Goal: Information Seeking & Learning: Learn about a topic

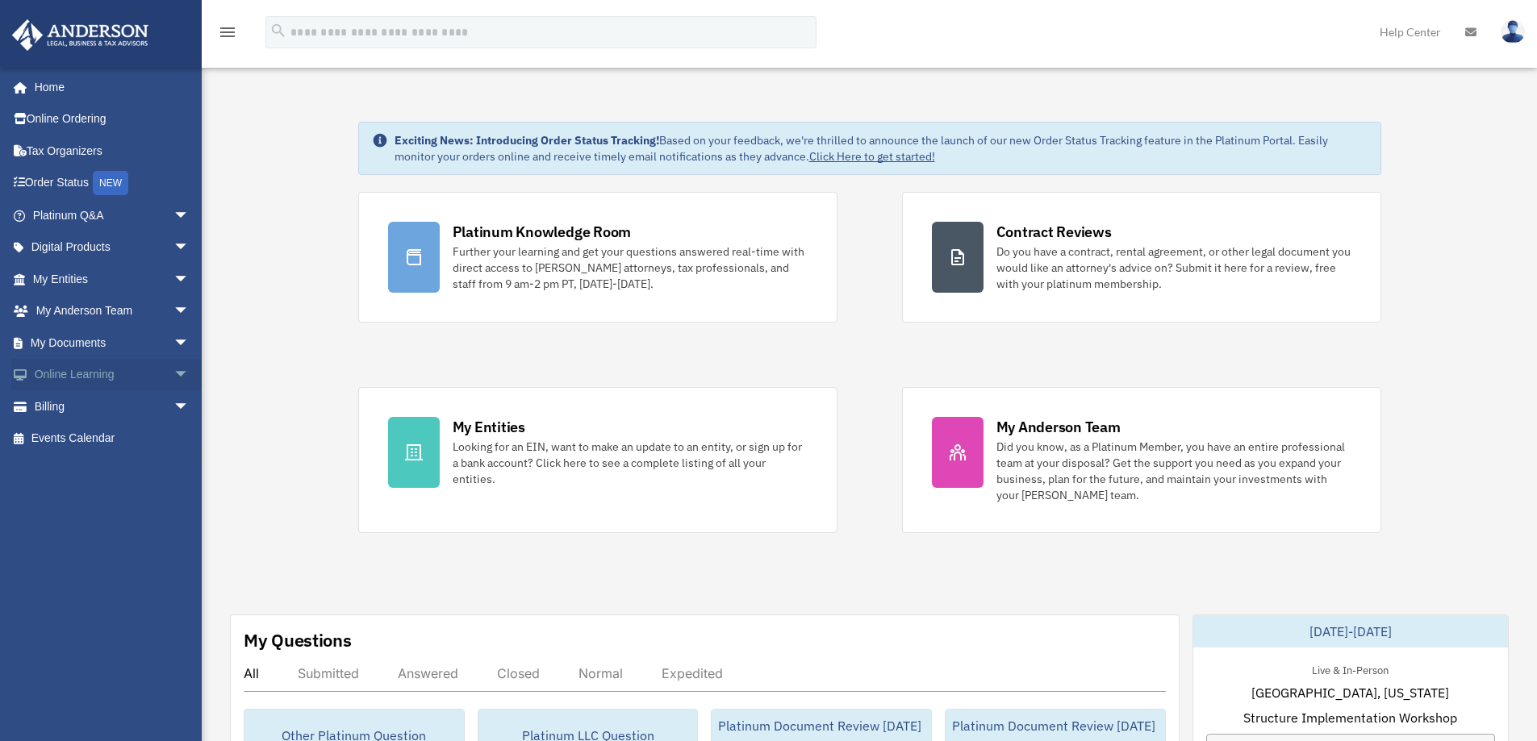
click at [173, 377] on span "arrow_drop_down" at bounding box center [189, 375] width 32 height 33
click at [90, 409] on link "Courses" at bounding box center [118, 406] width 191 height 32
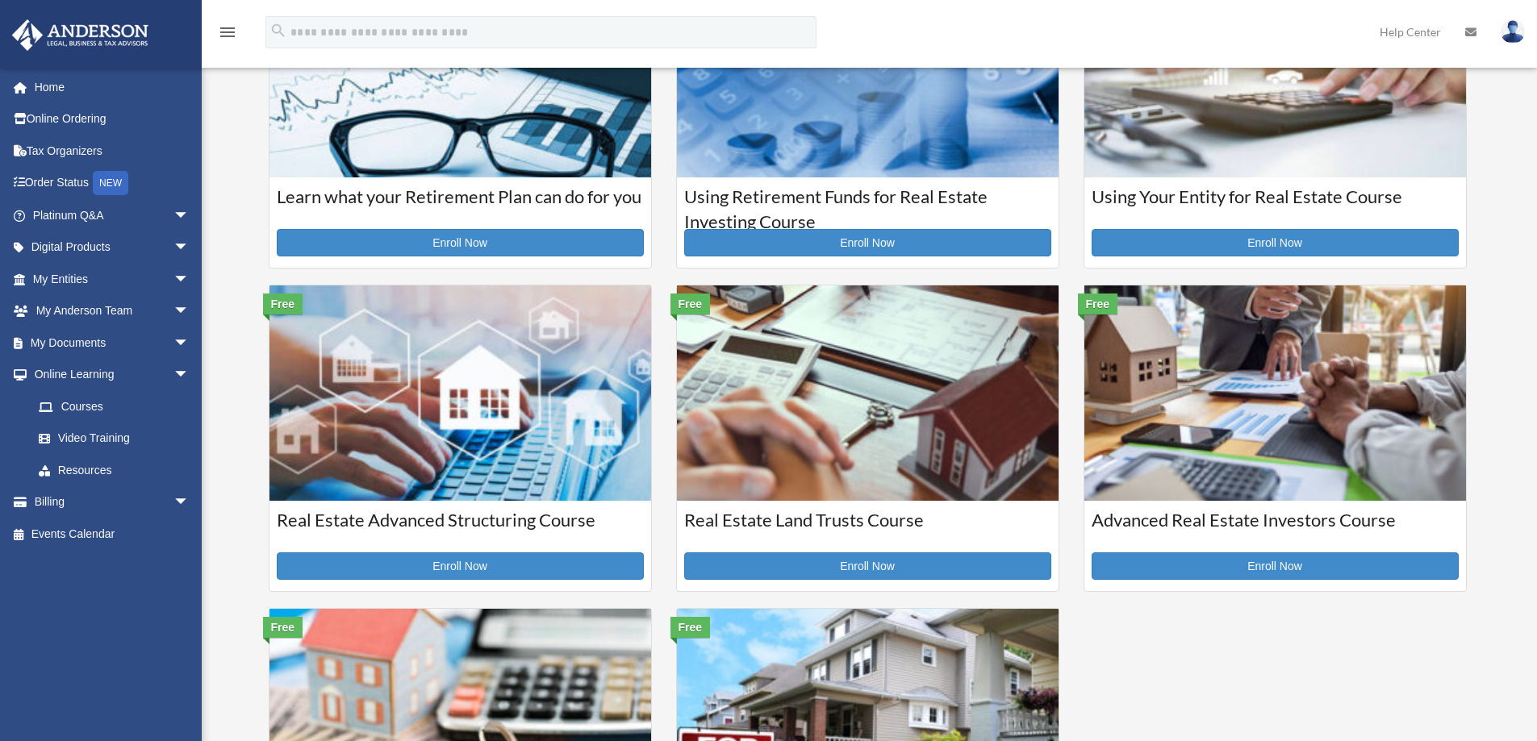
scroll to position [161, 0]
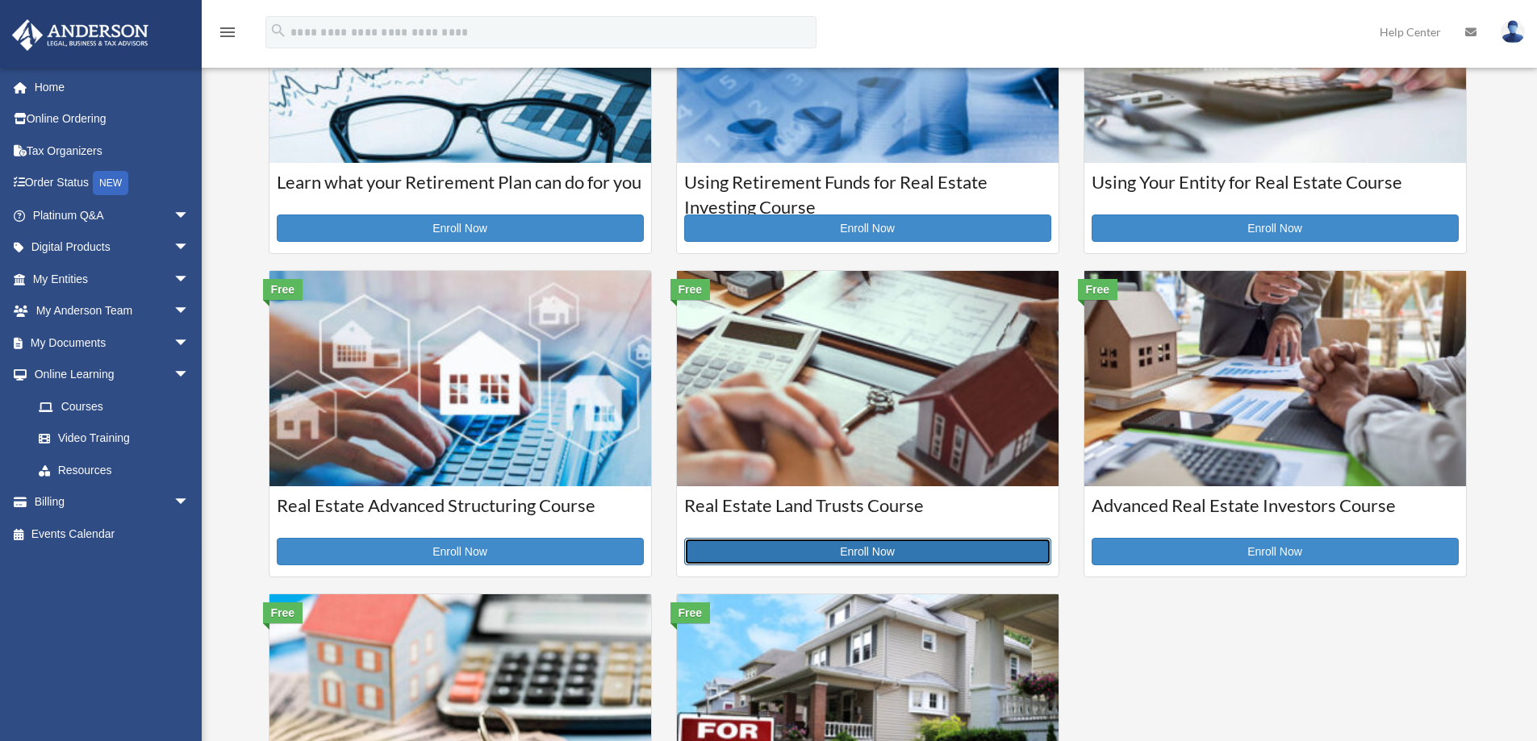
click at [783, 551] on link "Enroll Now" at bounding box center [867, 551] width 367 height 27
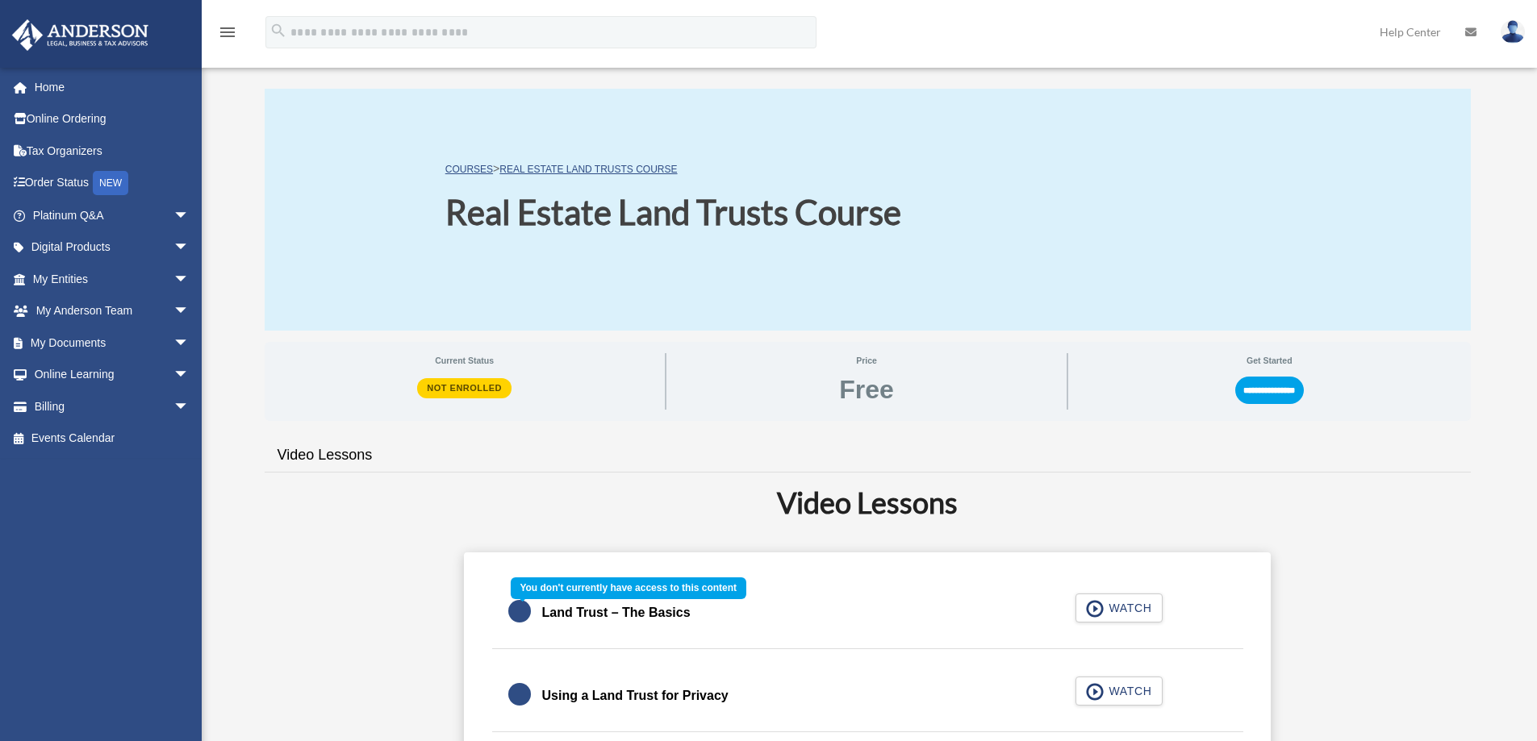
click at [1126, 607] on div "Land Trust – The Basics WATCH" at bounding box center [867, 614] width 791 height 72
click at [1507, 31] on img at bounding box center [1512, 31] width 24 height 23
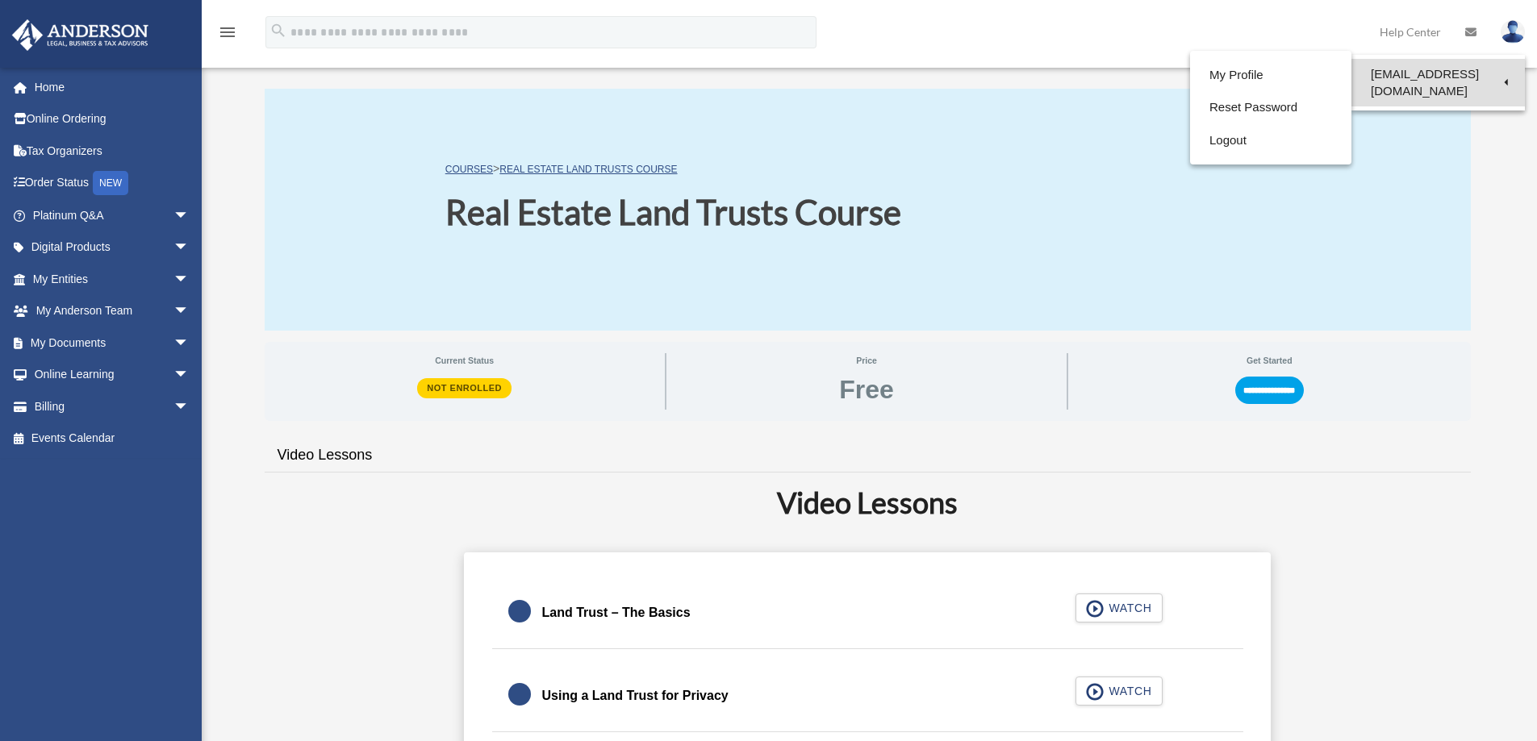
click at [1351, 76] on link "[EMAIL_ADDRESS][DOMAIN_NAME]" at bounding box center [1437, 83] width 173 height 48
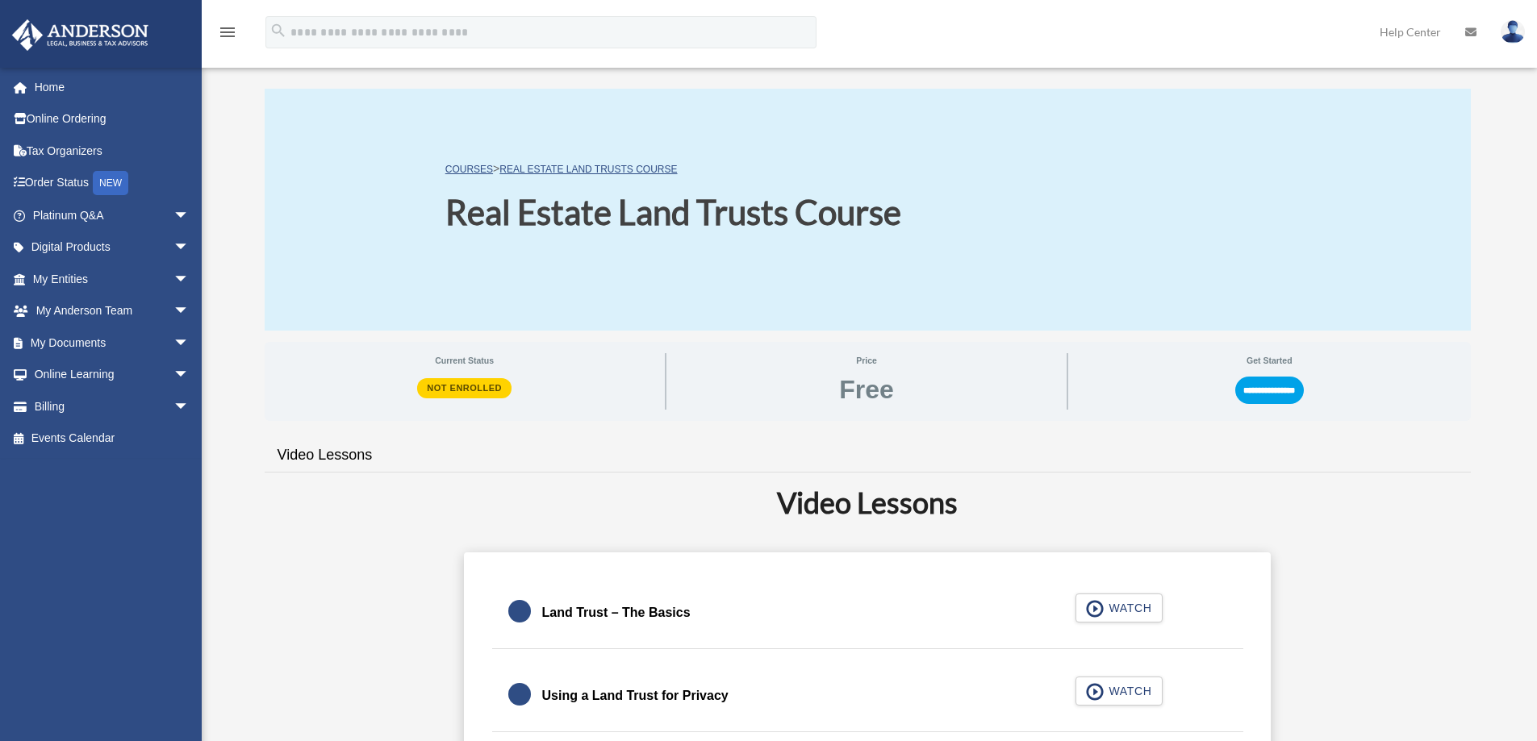
click at [1333, 76] on div "**********" at bounding box center [868, 502] width 1206 height 866
click at [1504, 27] on img at bounding box center [1512, 31] width 24 height 23
